Goal: Communication & Community: Answer question/provide support

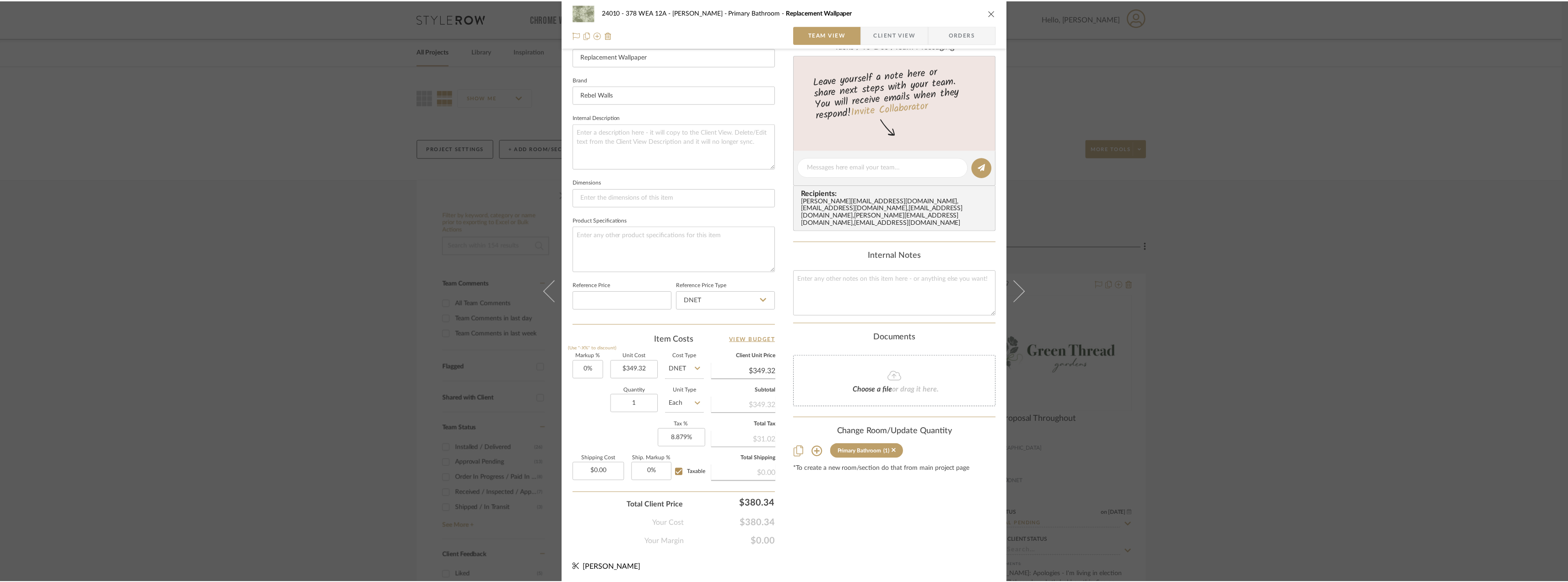
scroll to position [270, 0]
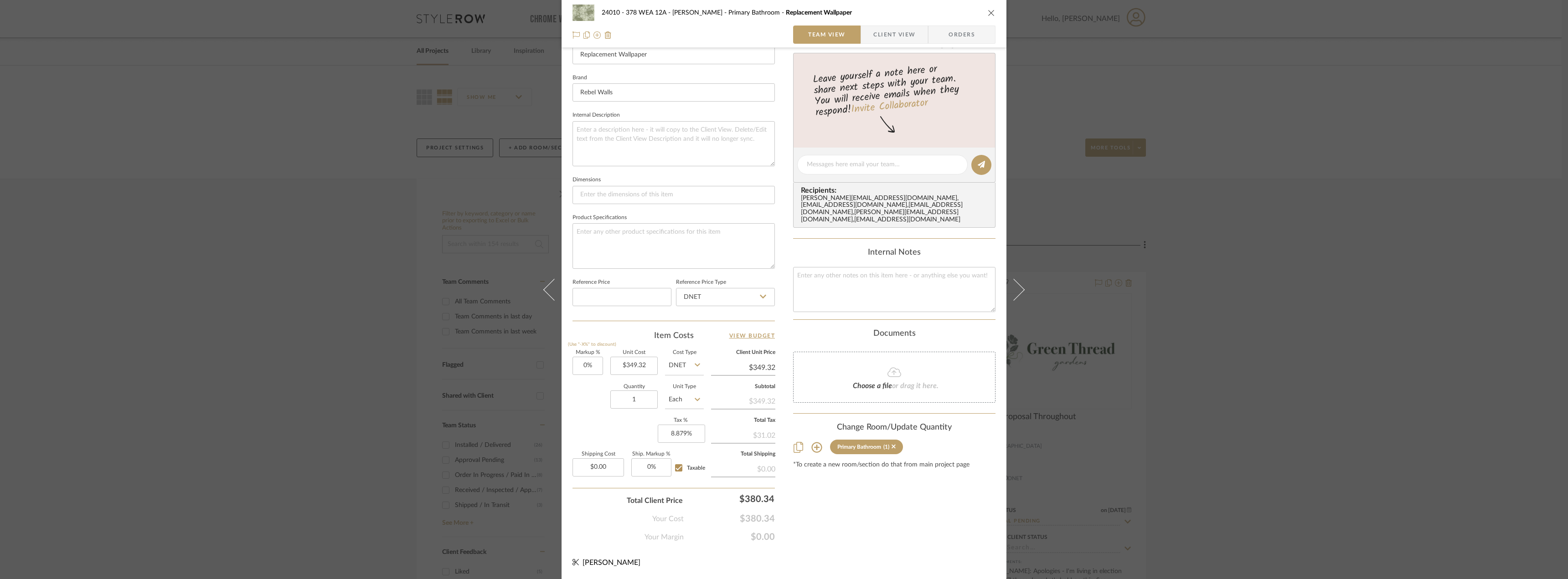
drag, startPoint x: 177, startPoint y: 96, endPoint x: 178, endPoint y: 110, distance: 14.0
click at [177, 97] on div "24010 - 378 WEA 12A - Wallace Primary Bathroom Replacement Wallpaper Team View …" at bounding box center [784, 290] width 1568 height 579
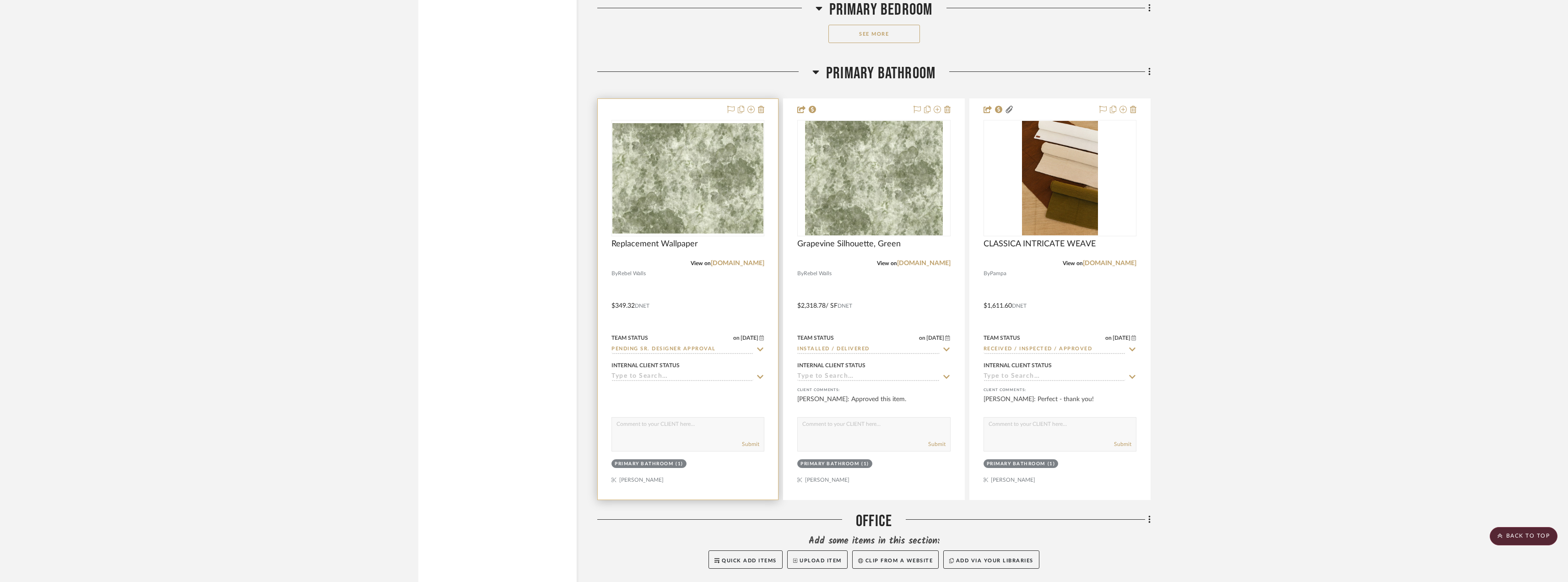
scroll to position [9200, 0]
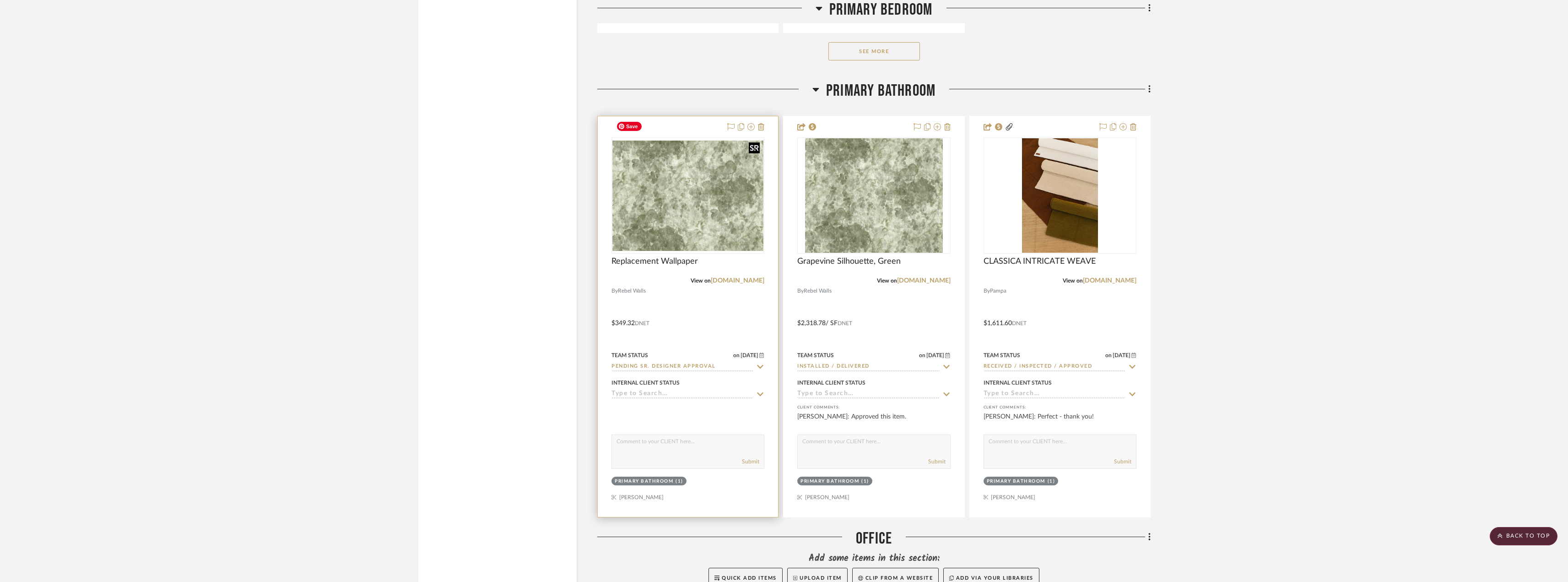
click at [680, 178] on img "0" at bounding box center [688, 195] width 151 height 110
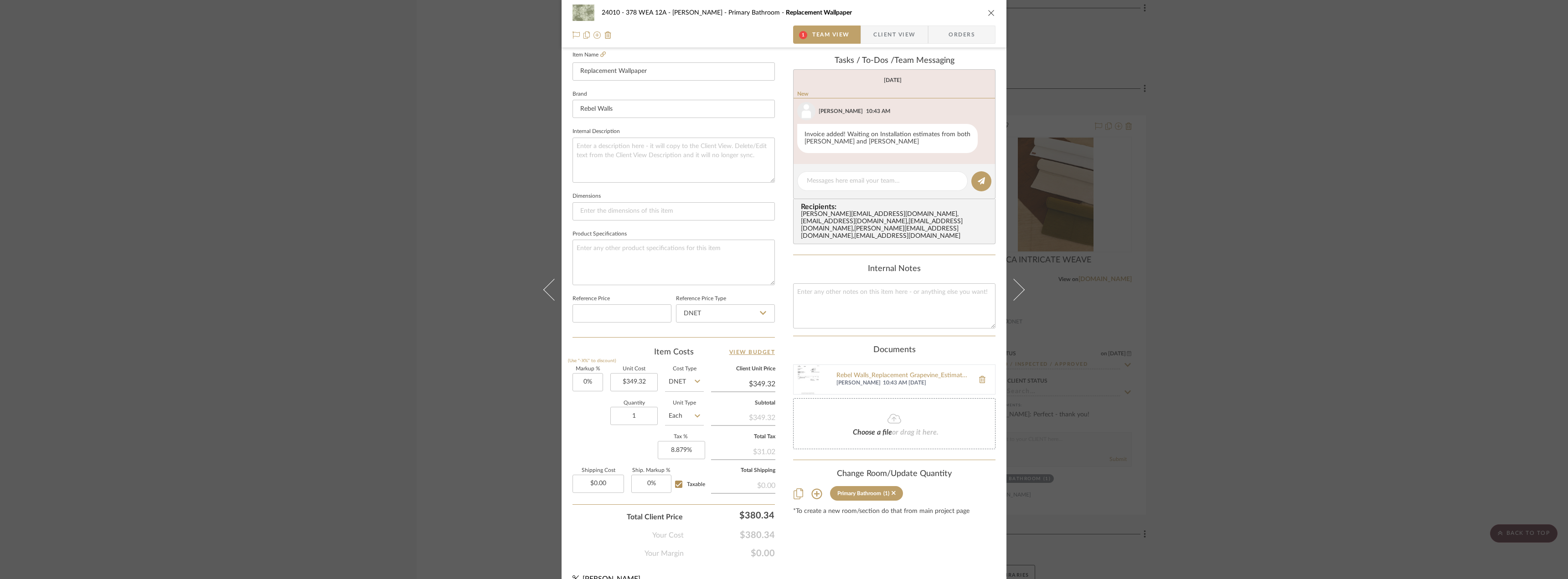
scroll to position [269, 0]
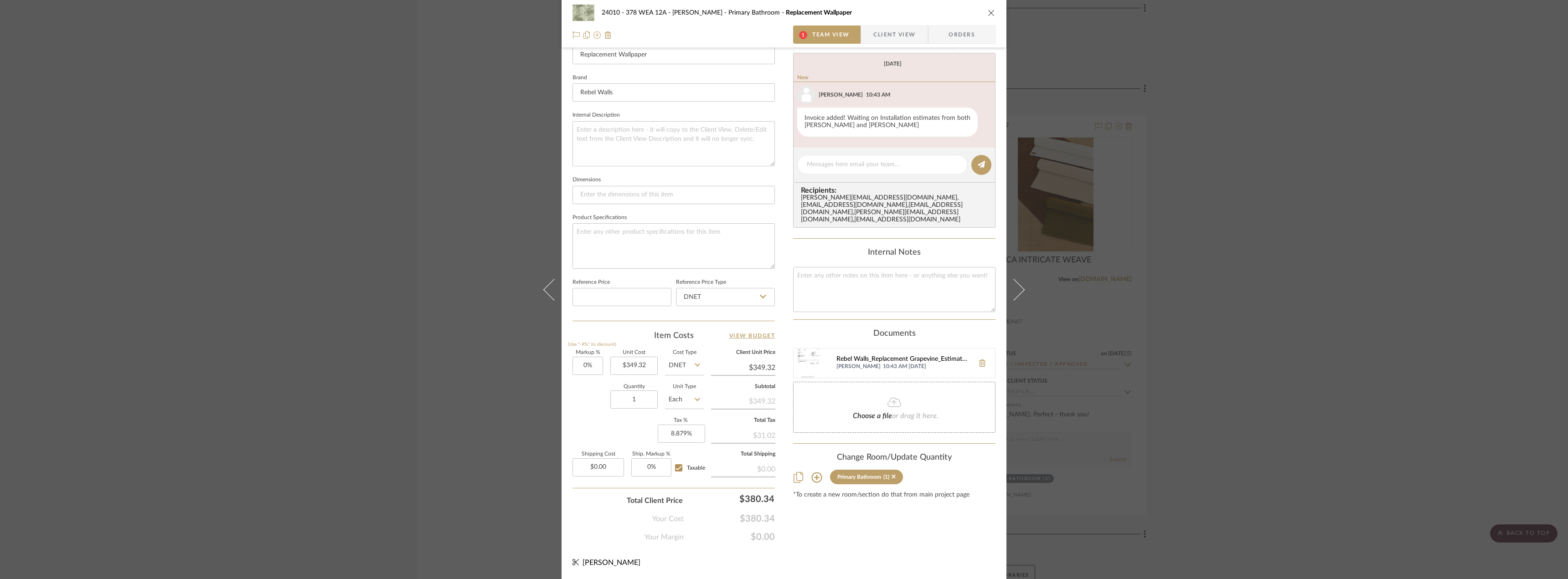
click at [851, 356] on div "Rebel Walls_Replacement Grapevine_Estimate.pdf" at bounding box center [902, 359] width 133 height 7
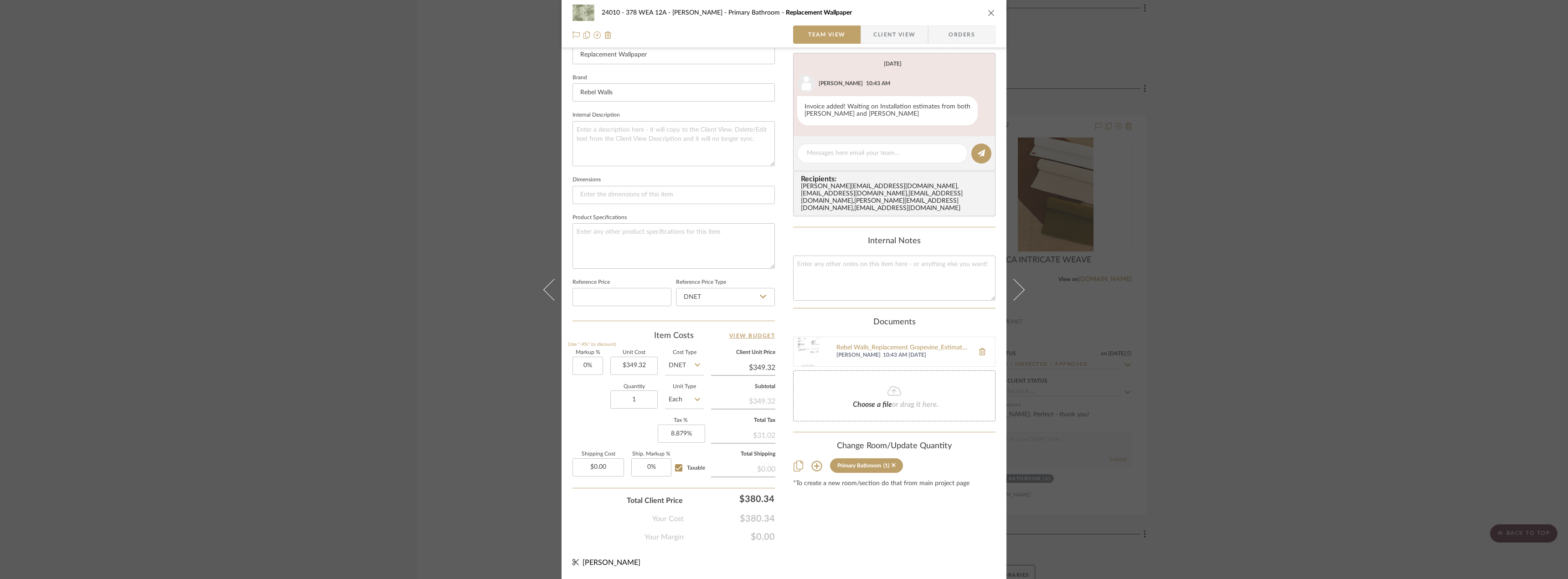
click at [837, 522] on div "Content here copies to Client View - confirm visibility there. Show in Client D…" at bounding box center [894, 168] width 202 height 750
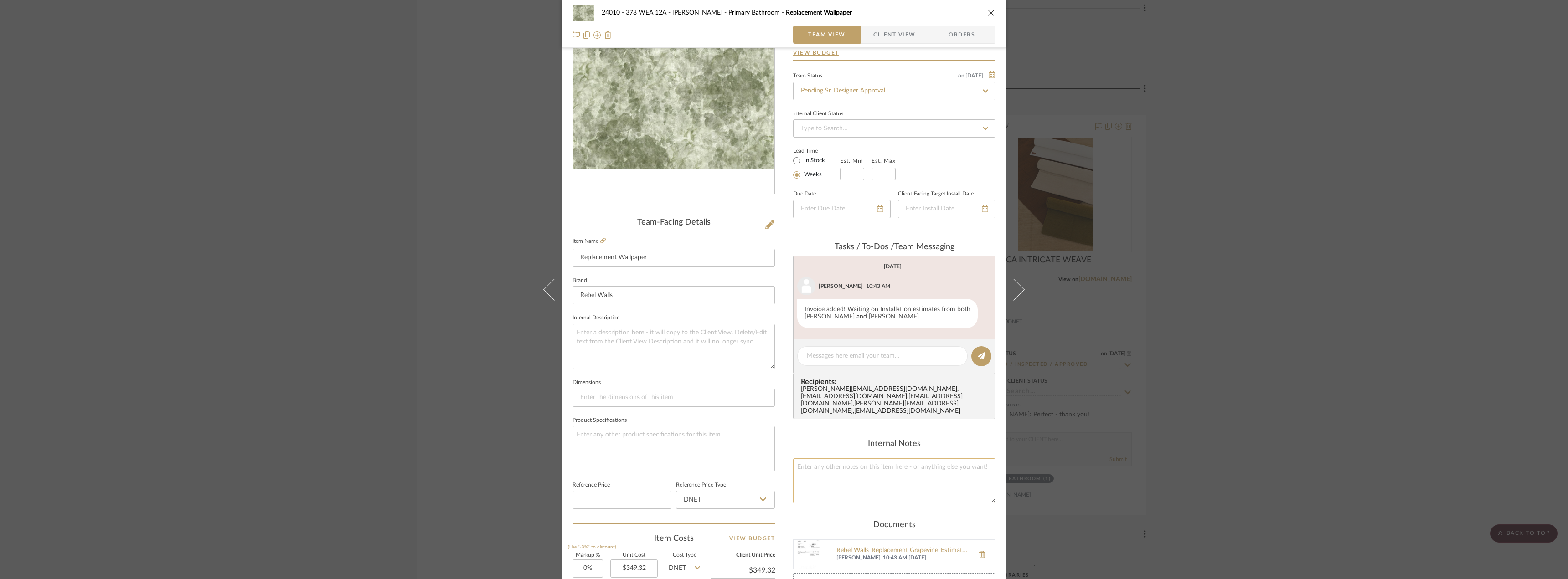
scroll to position [0, 0]
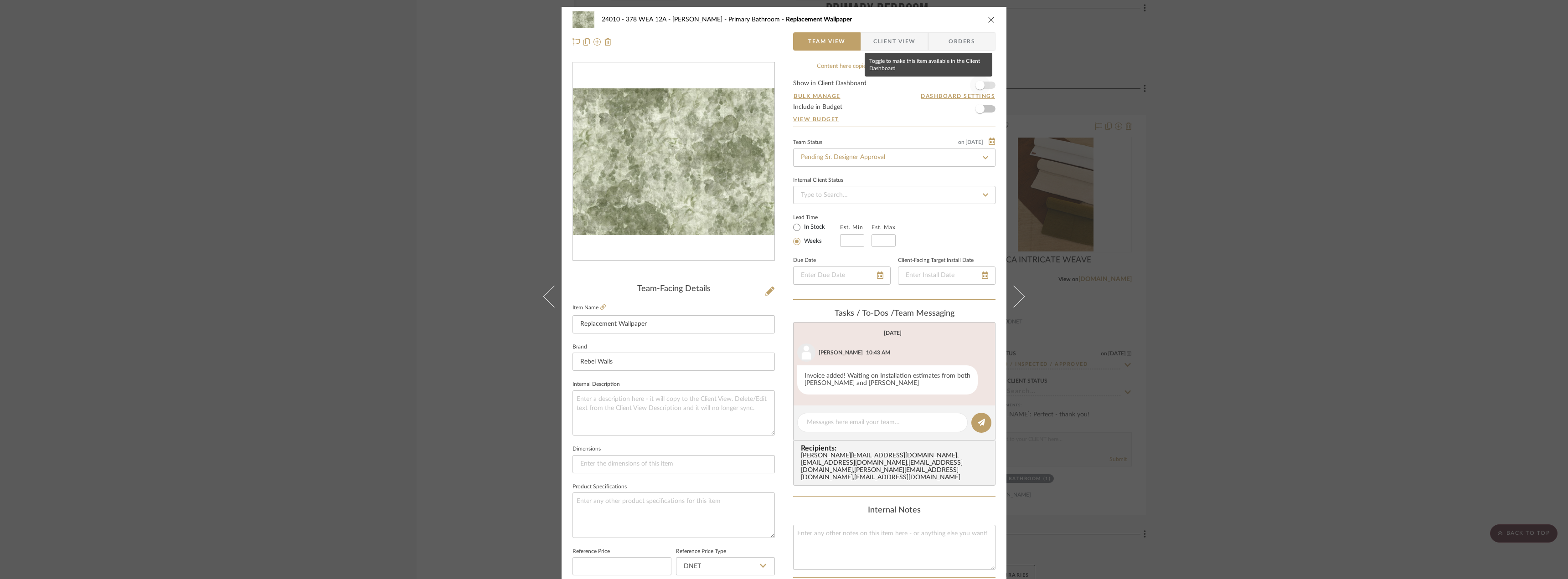
click at [984, 78] on span "button" at bounding box center [979, 85] width 20 height 20
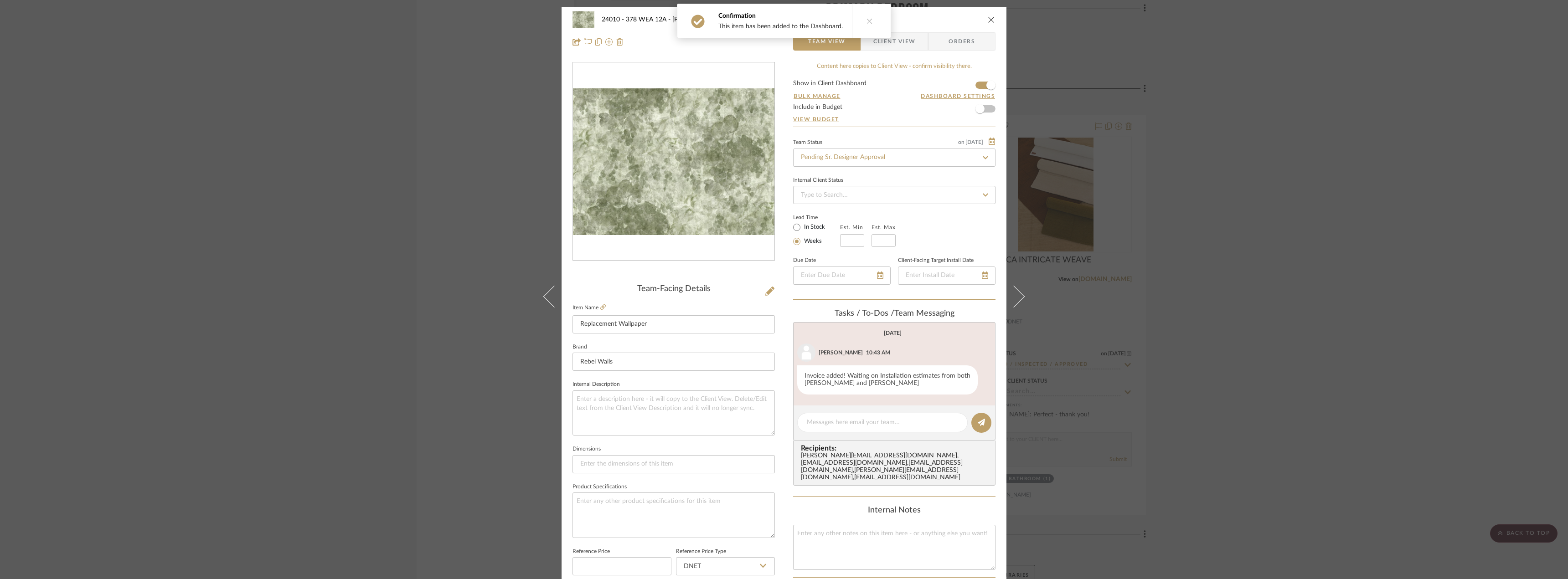
click at [893, 43] on span "Client View" at bounding box center [893, 41] width 42 height 18
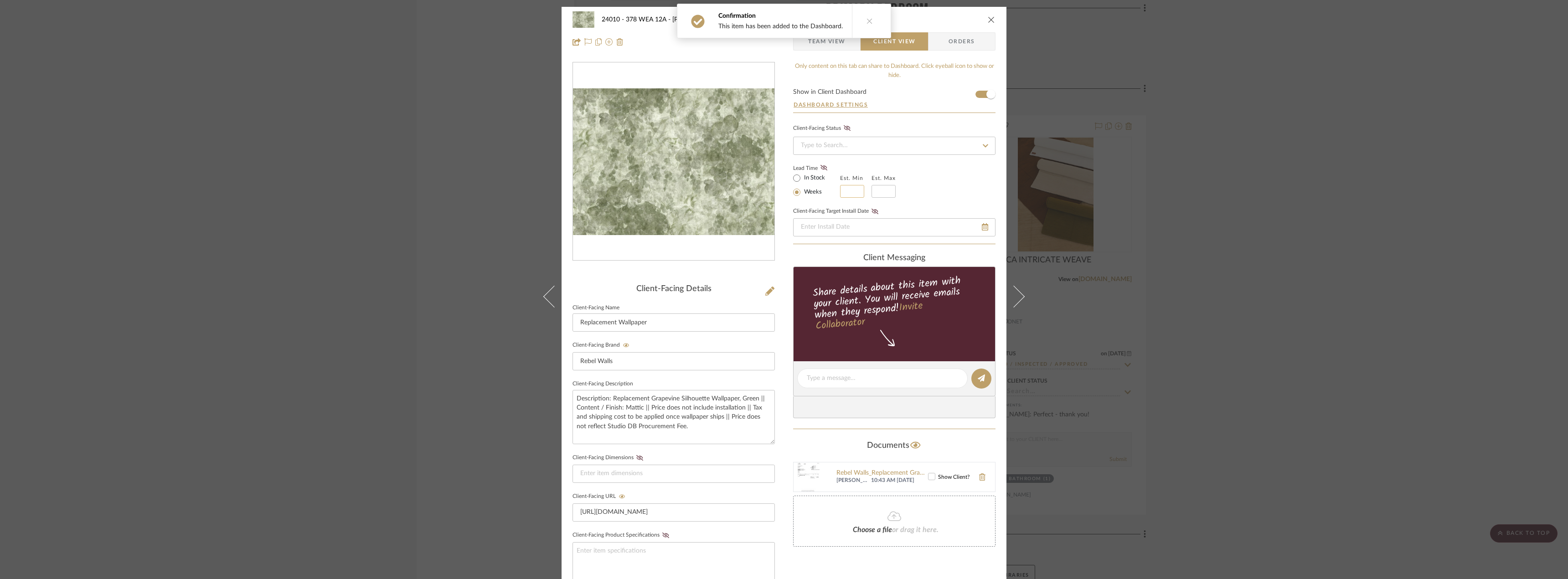
click at [851, 189] on input "text" at bounding box center [851, 191] width 24 height 13
type input "1"
click at [875, 189] on input "text" at bounding box center [883, 191] width 24 height 13
type input "2"
click at [951, 184] on div "Lead Time In Stock Weeks Est. Min 1 Est. Max 2" at bounding box center [894, 180] width 202 height 35
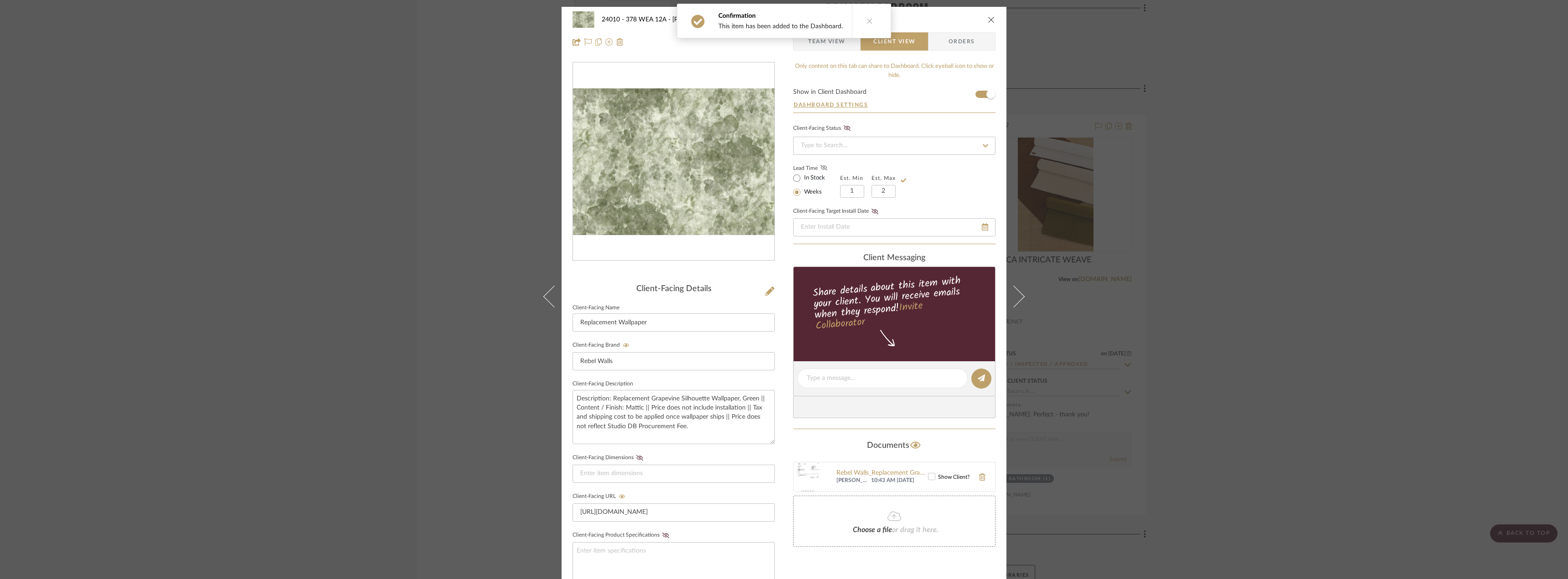
click at [820, 166] on icon at bounding box center [823, 167] width 7 height 5
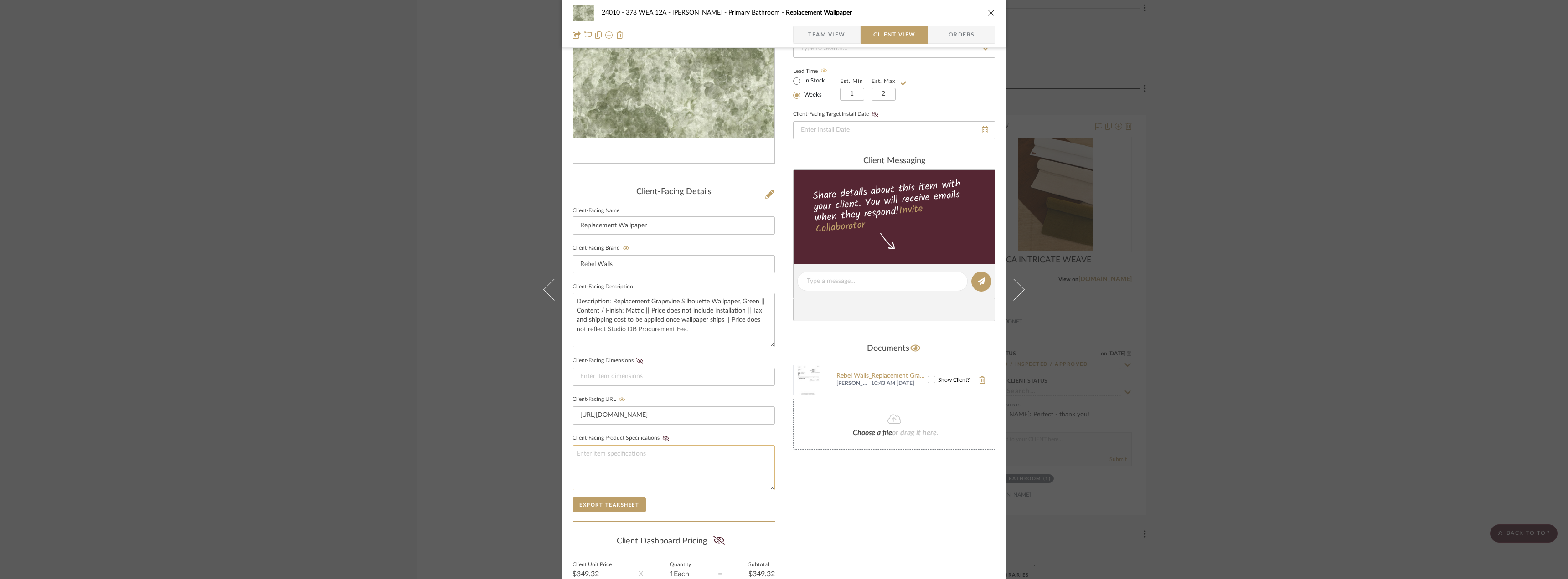
scroll to position [182, 0]
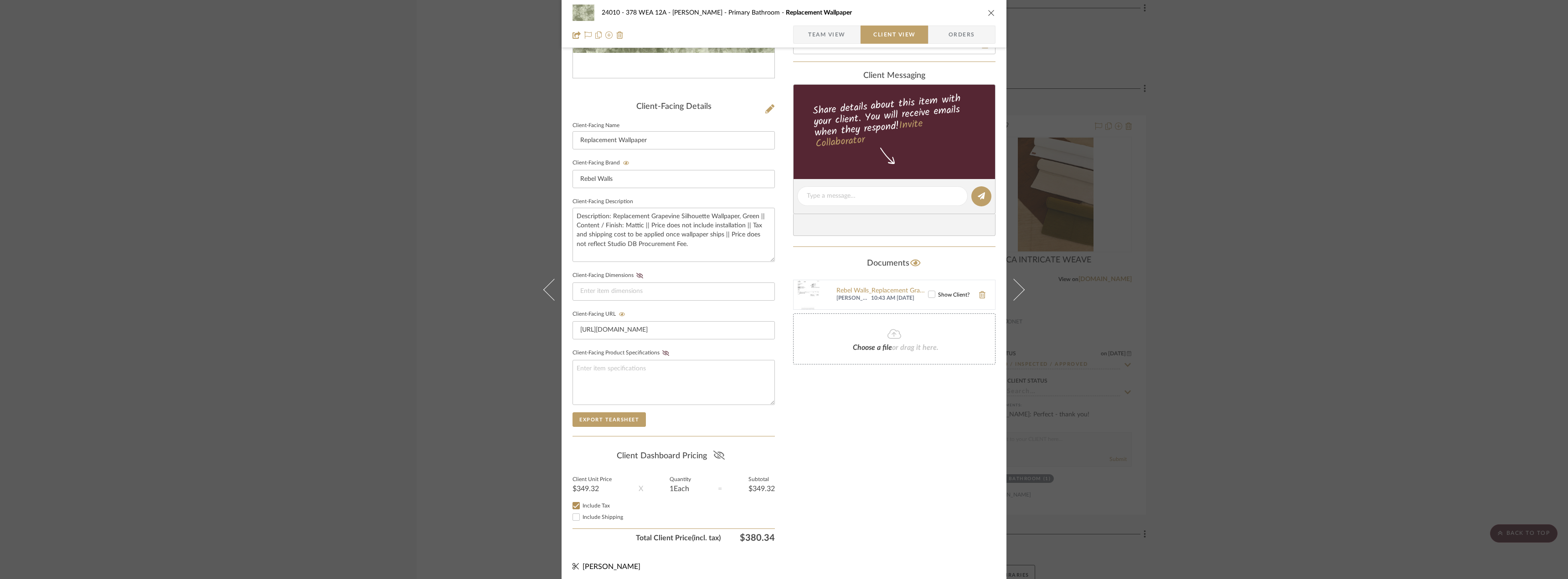
click at [713, 449] on button at bounding box center [719, 456] width 13 height 15
click at [870, 464] on div "Only content on this tab can share to Dashboard. Click eyeball icon to show or …" at bounding box center [894, 213] width 202 height 667
click at [879, 457] on div "Only content on this tab can share to Dashboard. Click eyeball icon to show or …" at bounding box center [894, 213] width 202 height 667
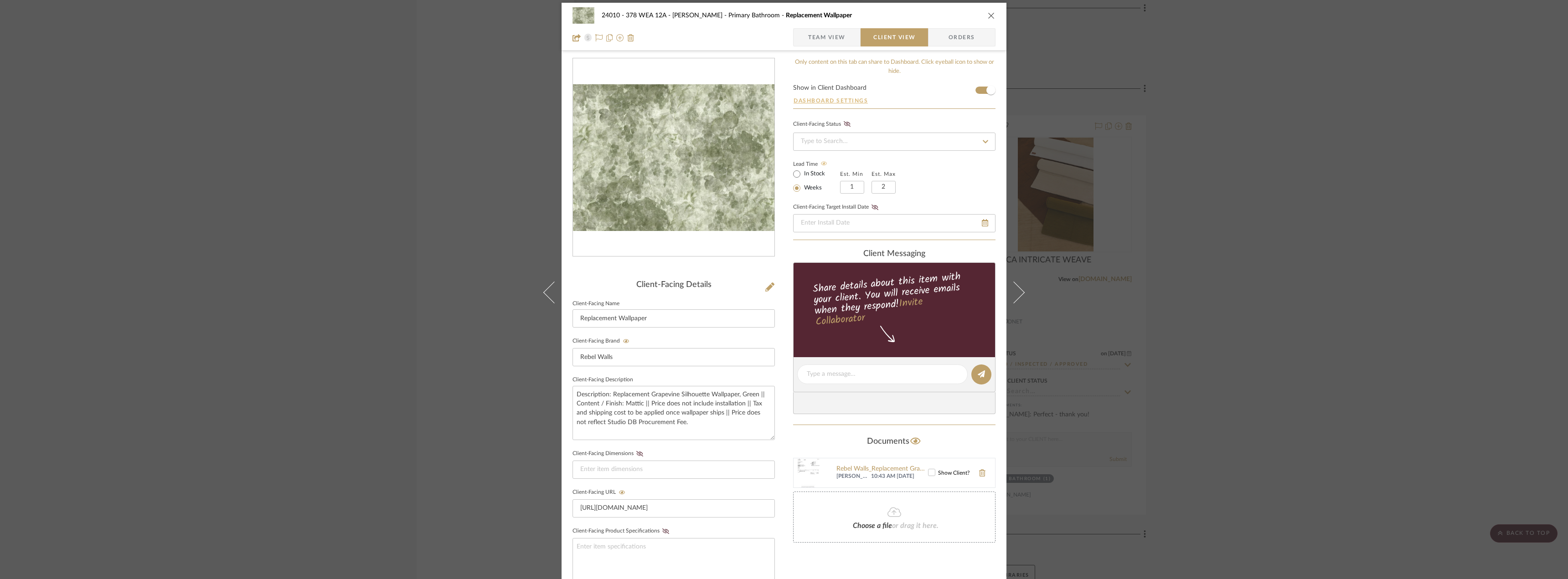
scroll to position [0, 0]
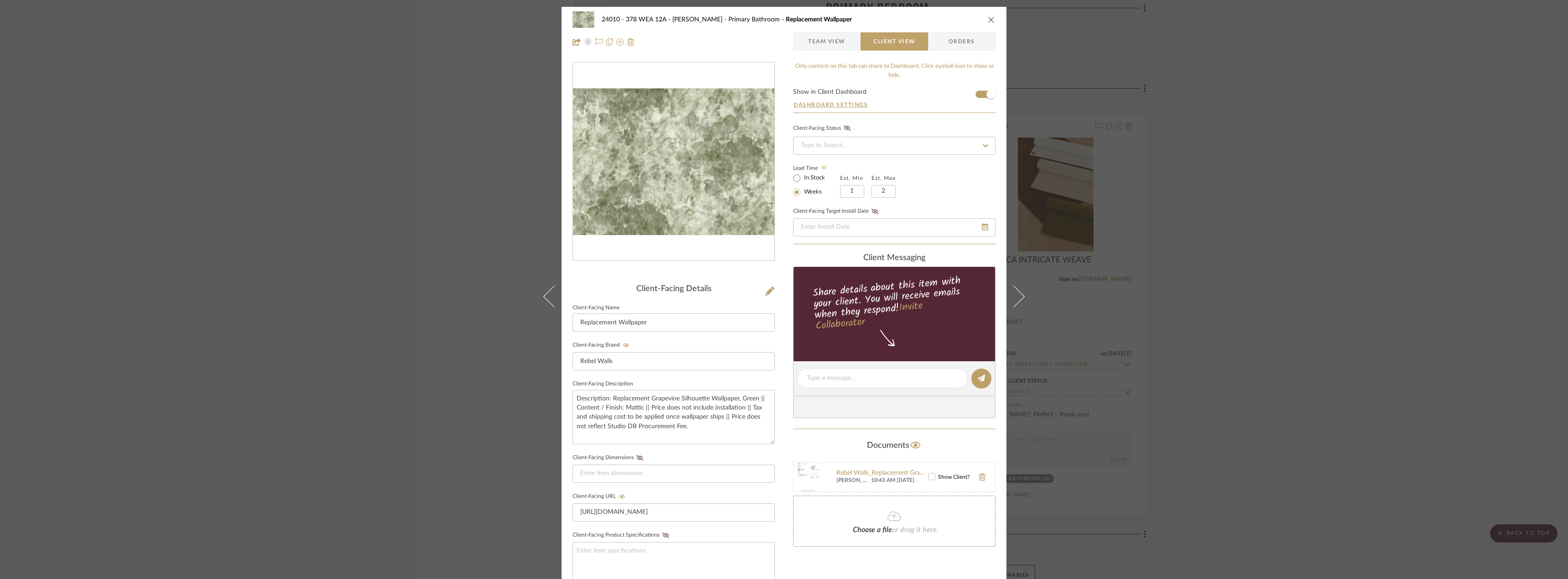
click at [832, 47] on span "Team View" at bounding box center [826, 41] width 38 height 18
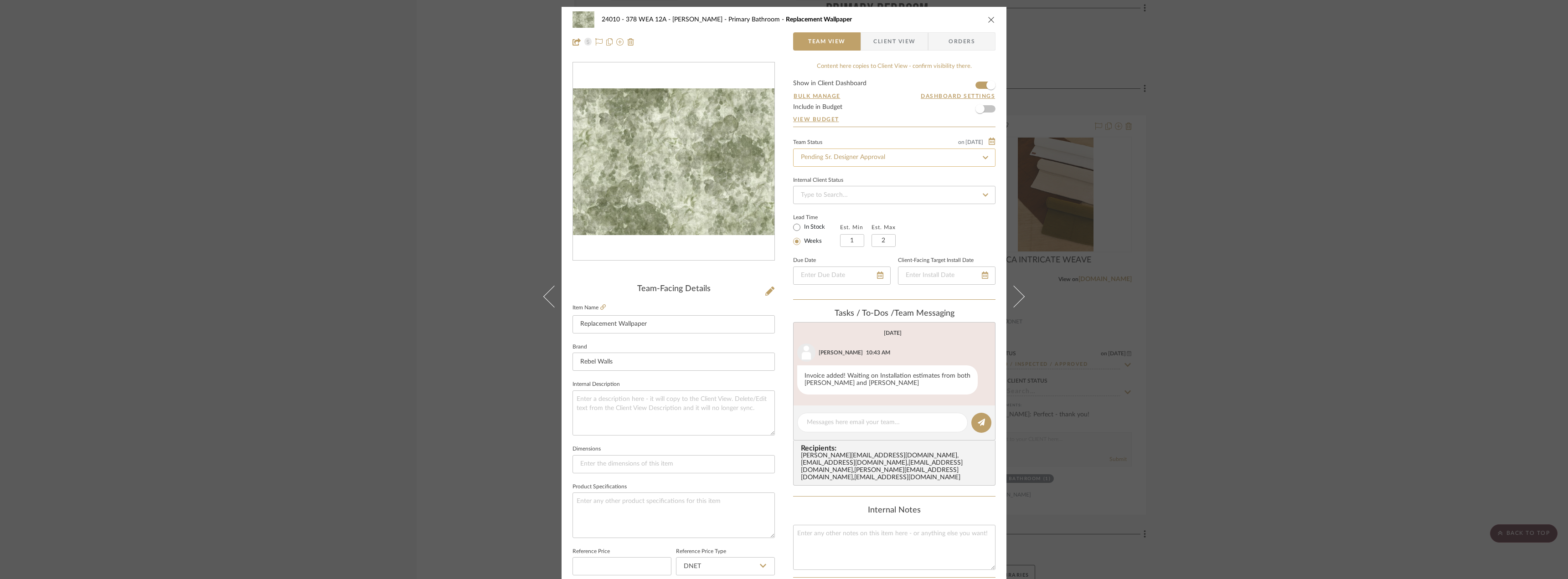
click at [846, 163] on input "Pending Sr. Designer Approval" at bounding box center [894, 158] width 202 height 18
click at [838, 205] on span "Approval Pending" at bounding box center [823, 205] width 49 height 7
type input "Approval Pending"
drag, startPoint x: 891, startPoint y: 42, endPoint x: 927, endPoint y: 29, distance: 38.3
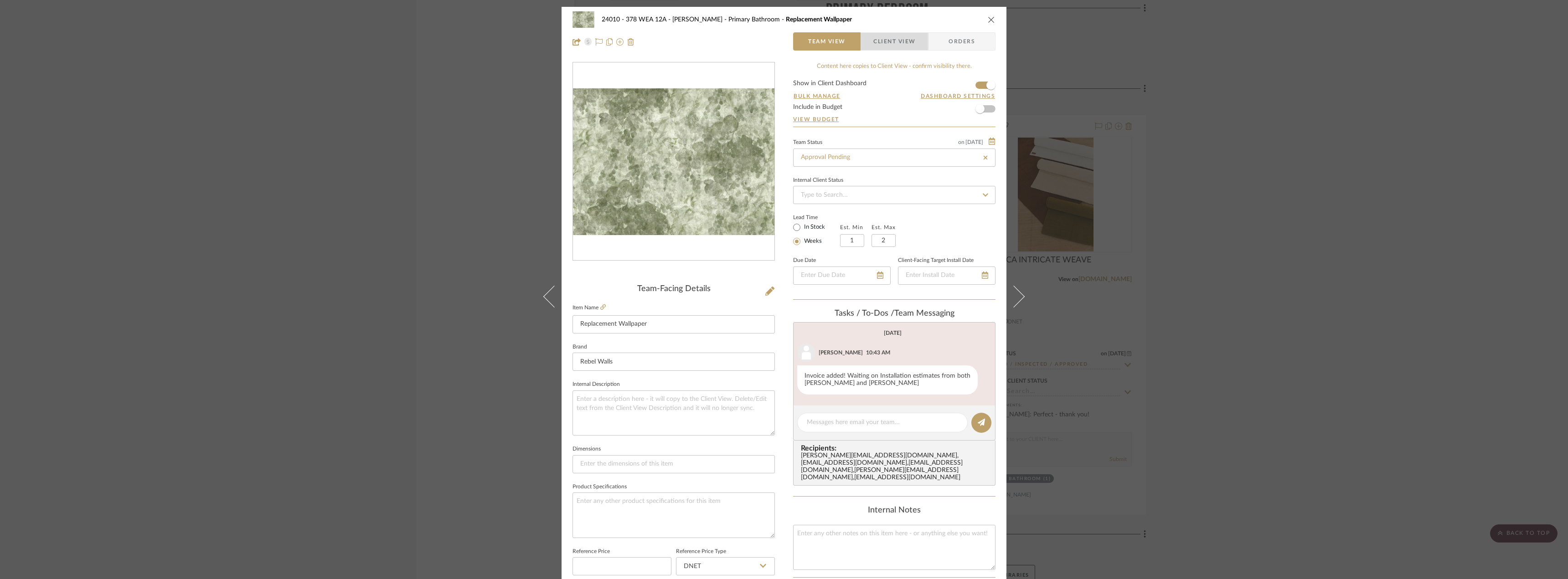
click at [891, 41] on span "Client View" at bounding box center [893, 41] width 42 height 18
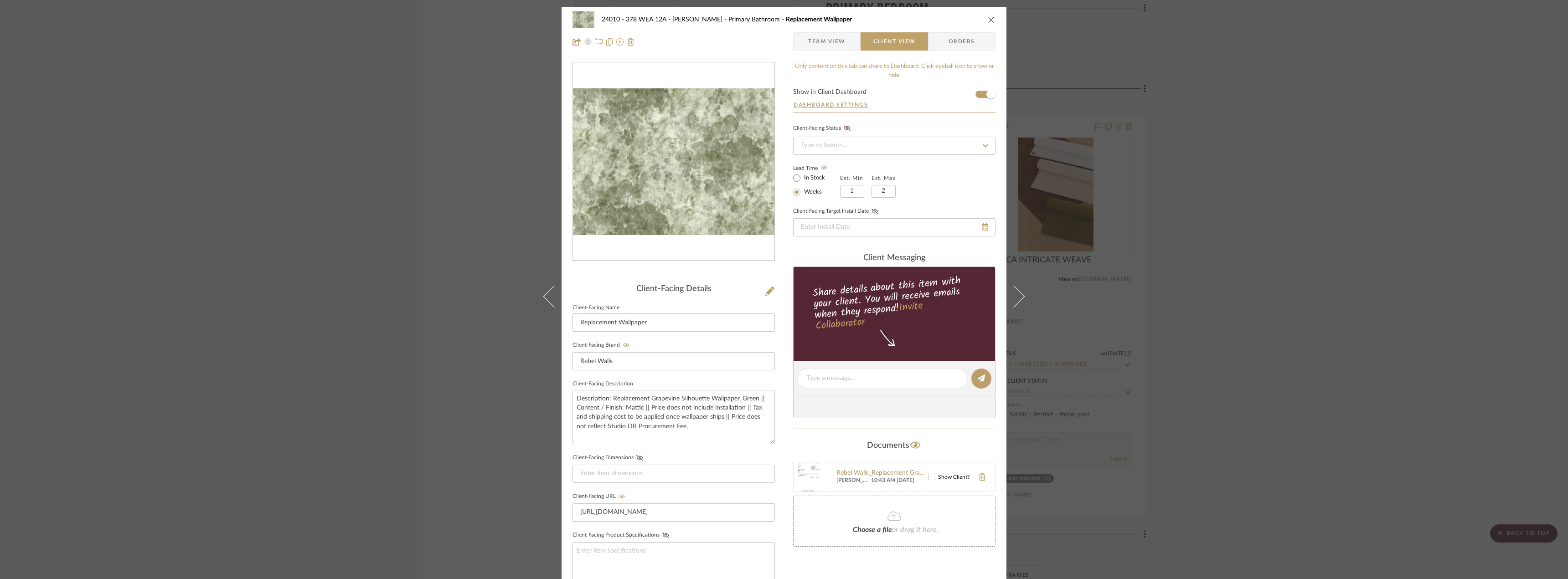
click at [988, 17] on icon "close" at bounding box center [992, 20] width 7 height 7
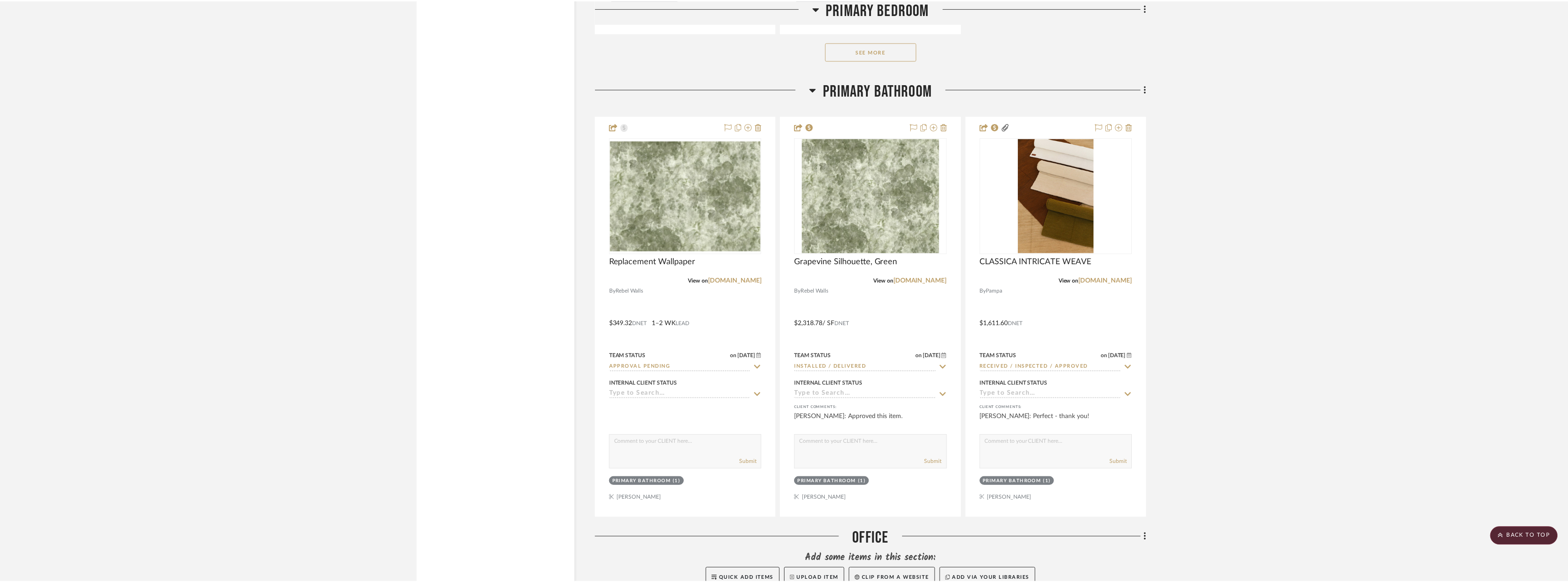
scroll to position [9200, 0]
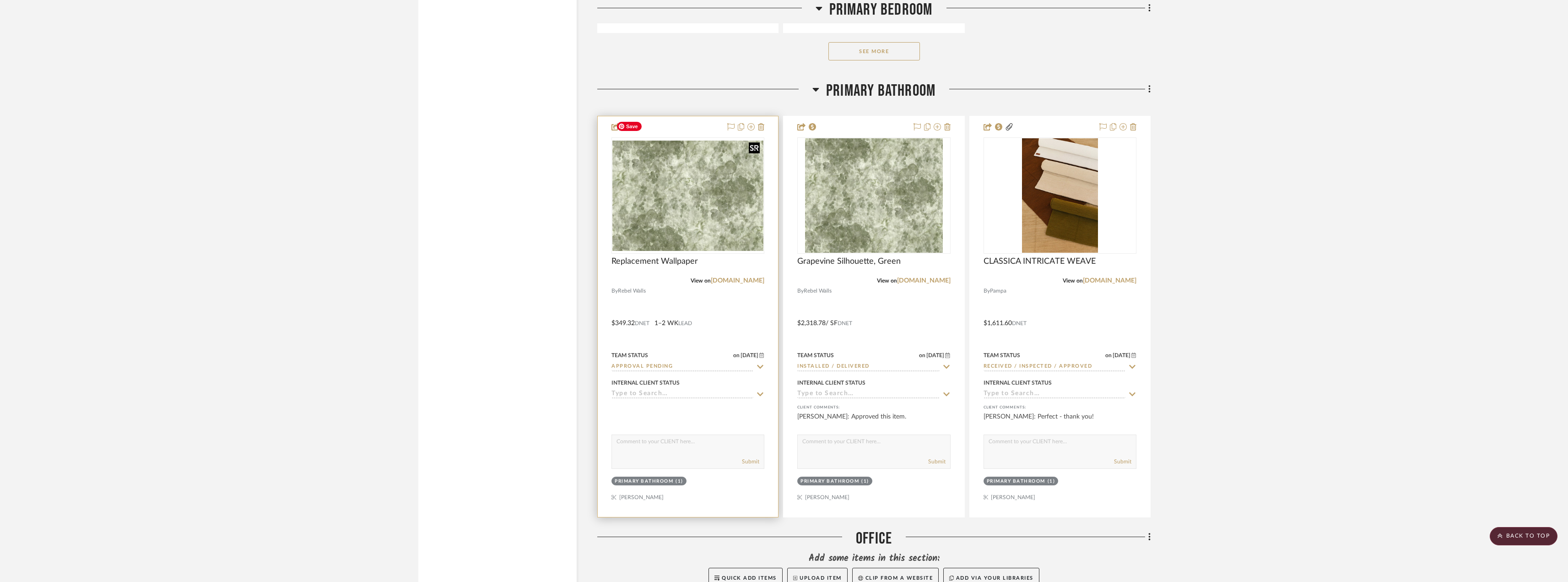
click at [700, 175] on img "0" at bounding box center [688, 195] width 151 height 110
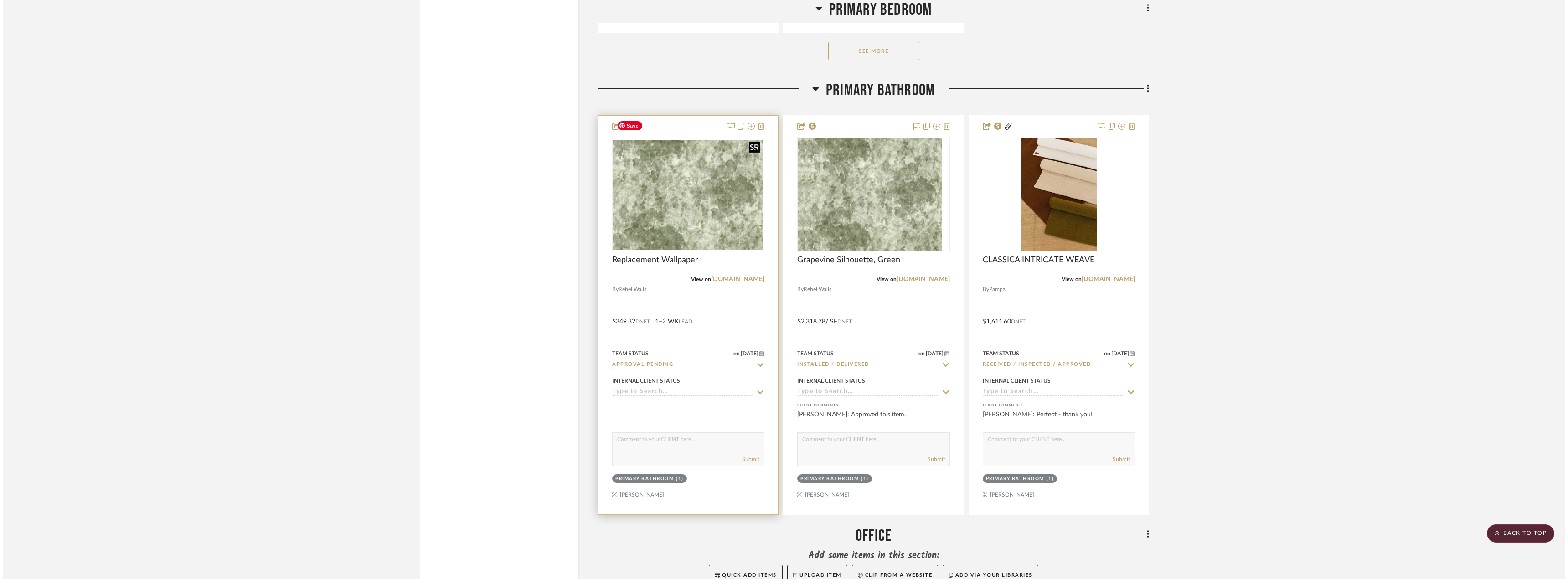
scroll to position [0, 0]
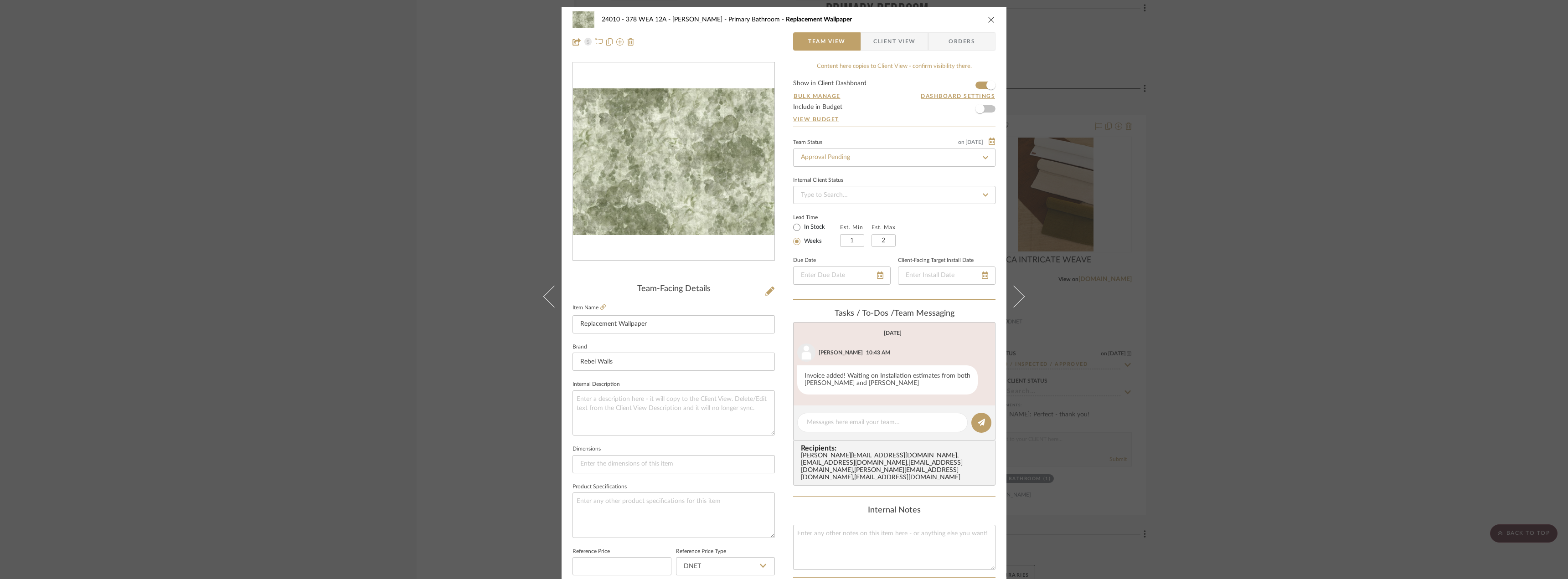
click at [1261, 211] on div "24010 - 378 WEA 12A - [PERSON_NAME] Primary Bathroom Replacement Wallpaper Team…" at bounding box center [784, 290] width 1568 height 579
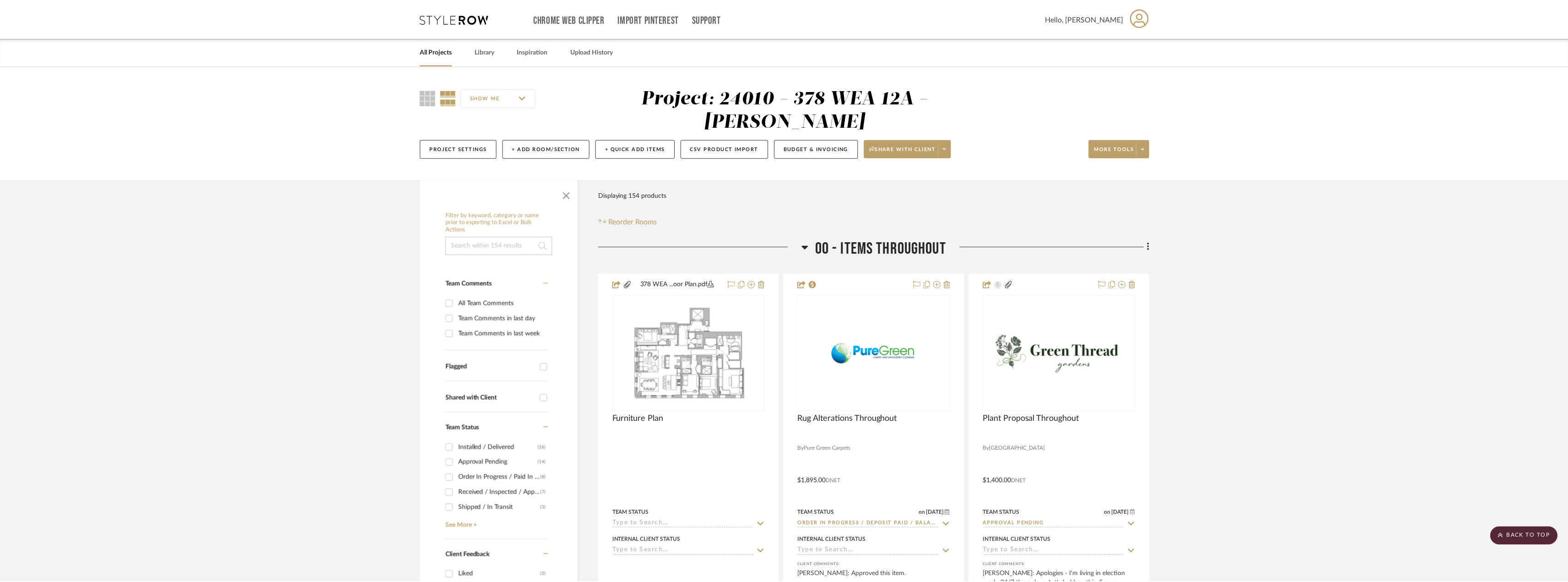
scroll to position [9200, 0]
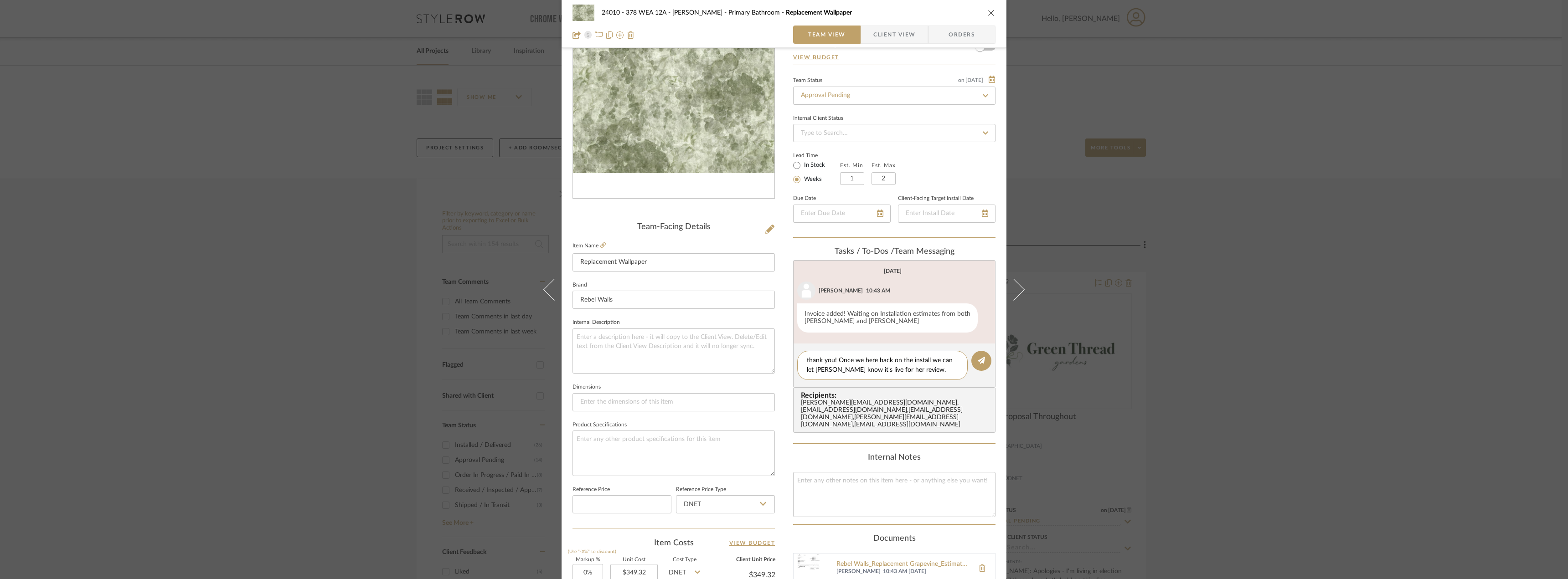
type textarea "thank you! Once we here back on the install we can let [PERSON_NAME] know it's …"
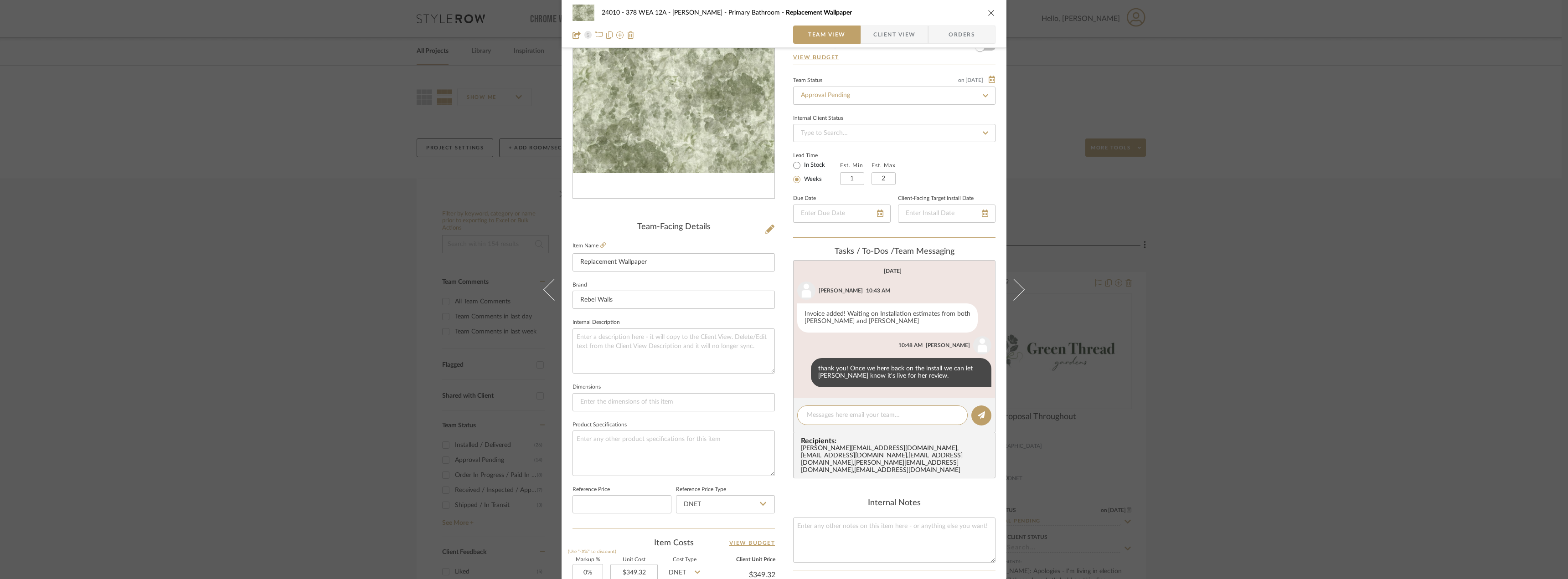
click at [1295, 201] on div "24010 - 378 WEA 12A - [PERSON_NAME] Primary Bathroom Replacement Wallpaper Team…" at bounding box center [784, 290] width 1568 height 579
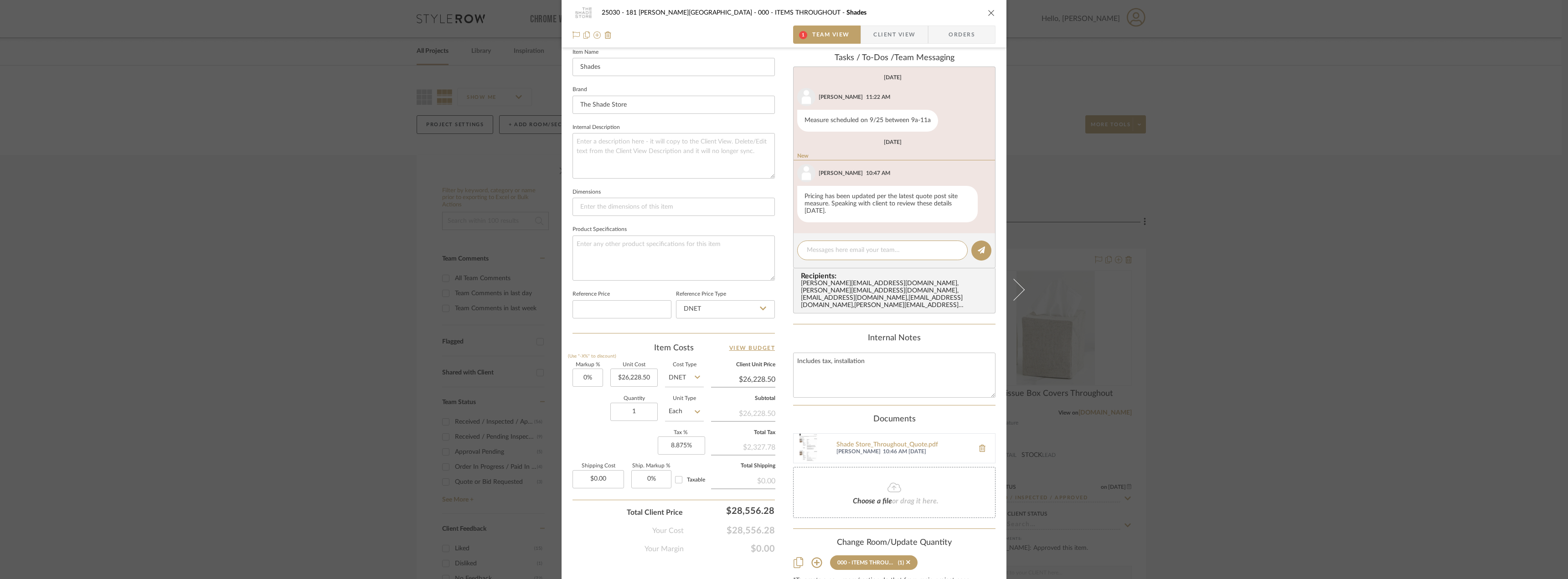
scroll to position [290, 0]
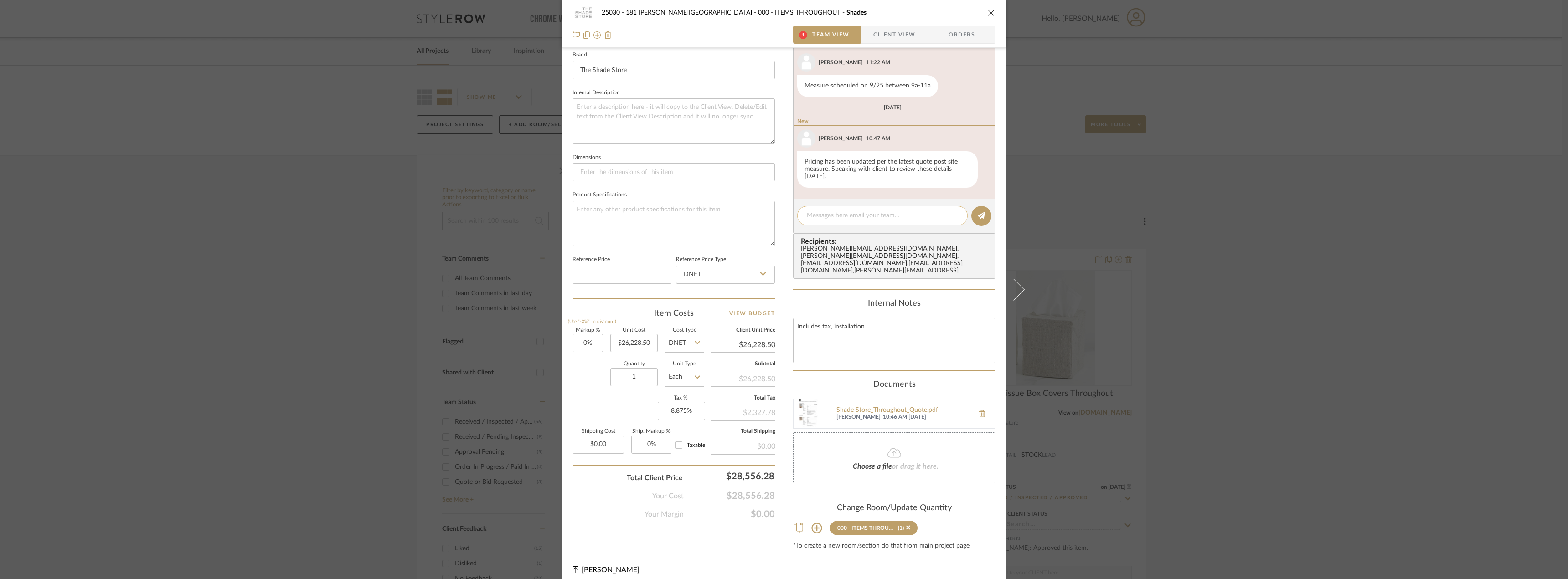
click at [840, 215] on textarea at bounding box center [882, 215] width 151 height 10
type textarea "thanks Kate! Did it increase much?"
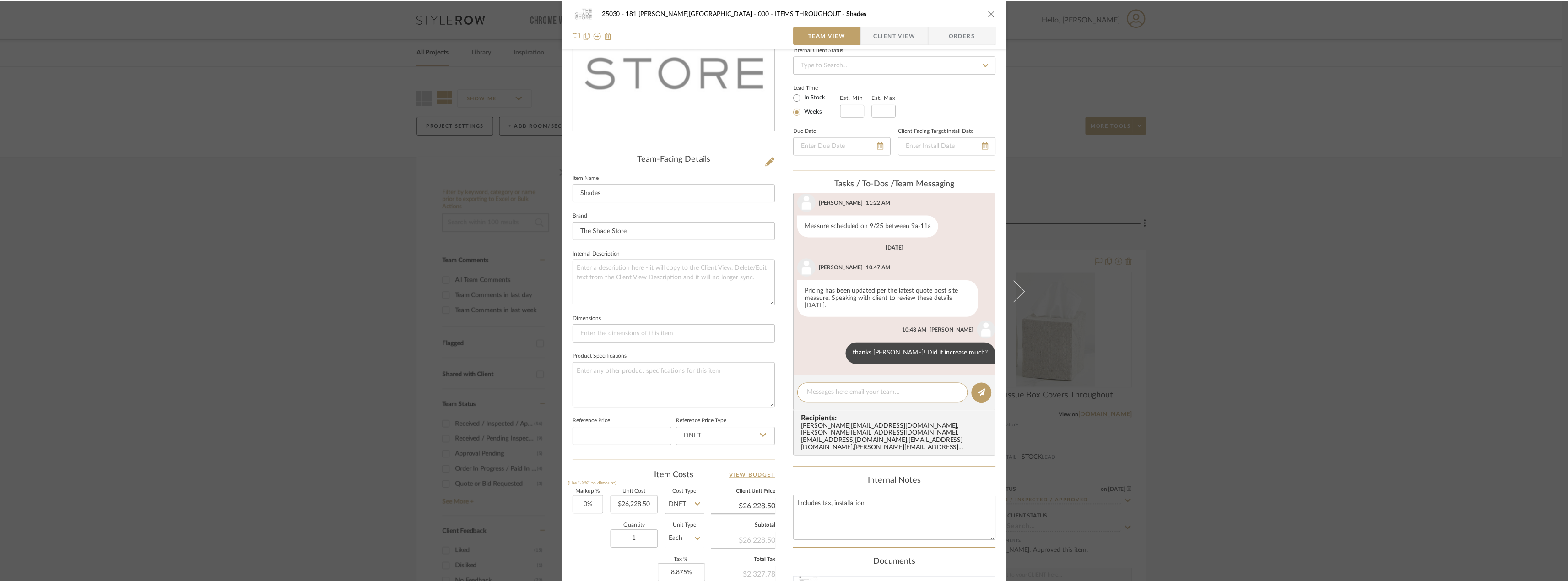
scroll to position [215, 0]
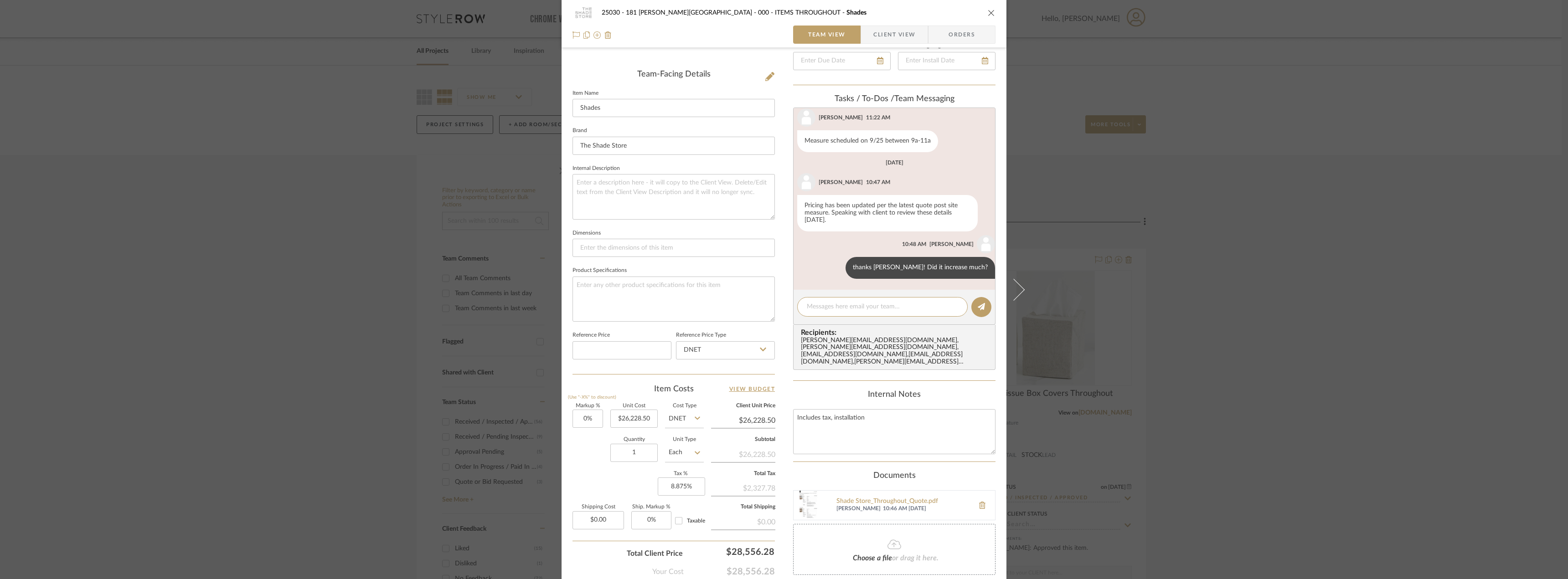
click at [1376, 328] on div "25030 - 181 MacDougal - Baribeau 000 - ITEMS THROUGHOUT Shades Team View Client…" at bounding box center [784, 290] width 1568 height 579
